Goal: Task Accomplishment & Management: Complete application form

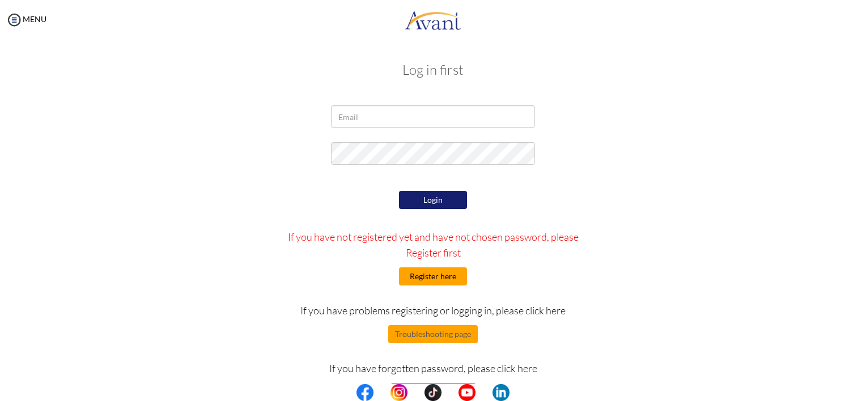
click at [419, 268] on button "Register here" at bounding box center [433, 277] width 68 height 18
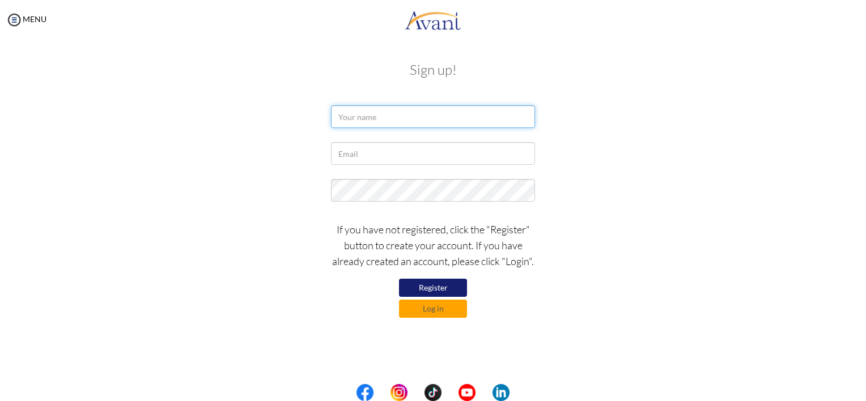
click at [371, 117] on input "text" at bounding box center [433, 116] width 204 height 23
type input "[PERSON_NAME]"
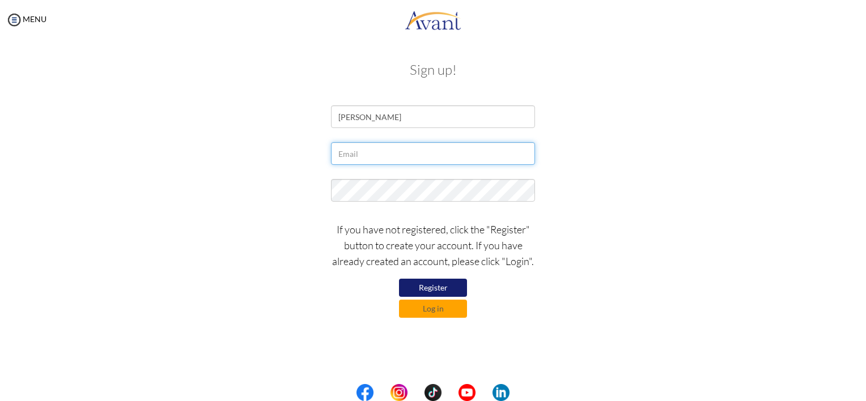
paste input "[EMAIL_ADDRESS][DOMAIN_NAME]"
type input "[EMAIL_ADDRESS][DOMAIN_NAME]"
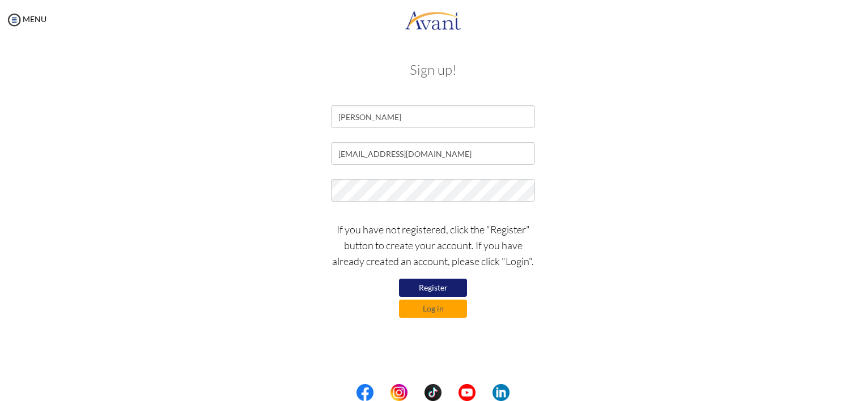
click at [589, 187] on div at bounding box center [432, 193] width 663 height 28
click at [434, 283] on button "Register" at bounding box center [433, 288] width 68 height 19
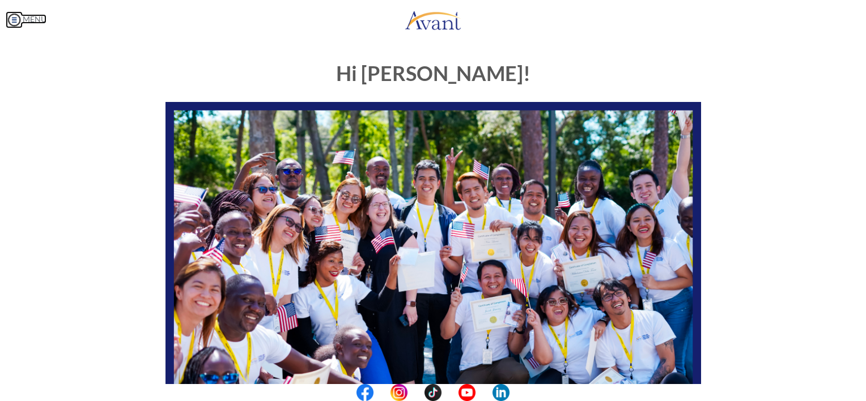
click at [20, 20] on img at bounding box center [14, 19] width 17 height 17
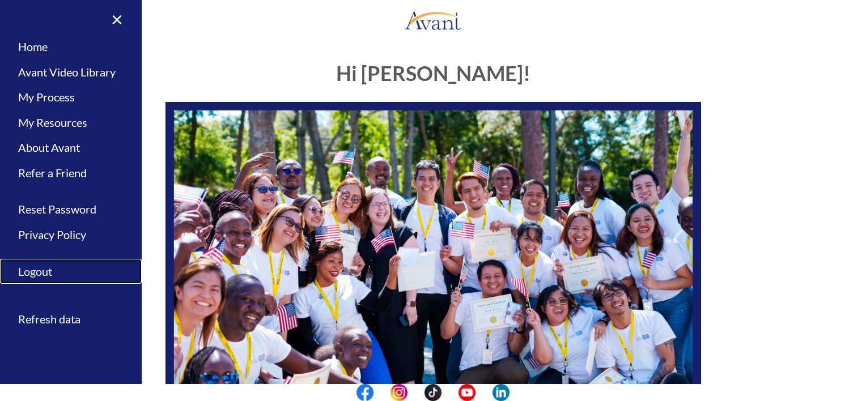
click at [45, 274] on link "Logout" at bounding box center [71, 272] width 142 height 26
